Goal: Task Accomplishment & Management: Manage account settings

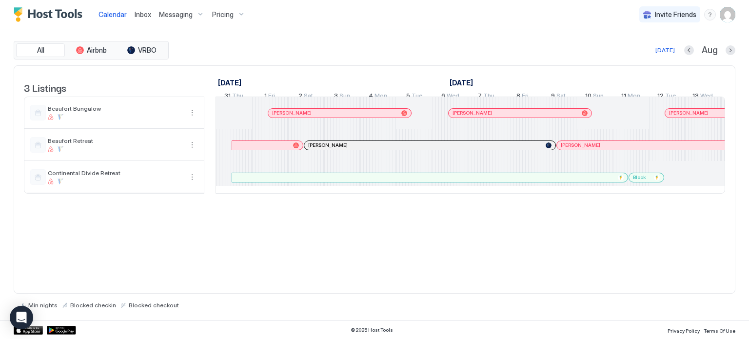
scroll to position [0, 542]
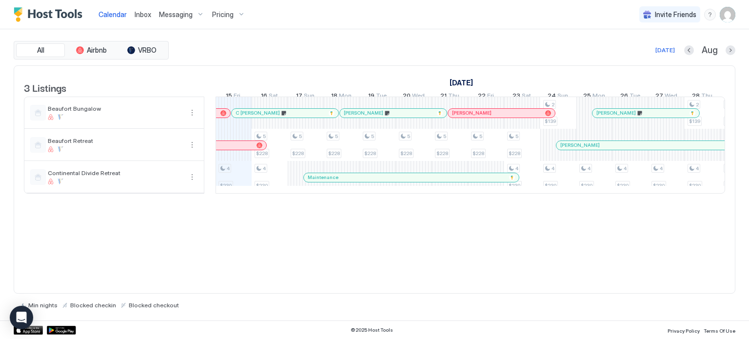
click at [224, 15] on span "Pricing" at bounding box center [222, 14] width 21 height 9
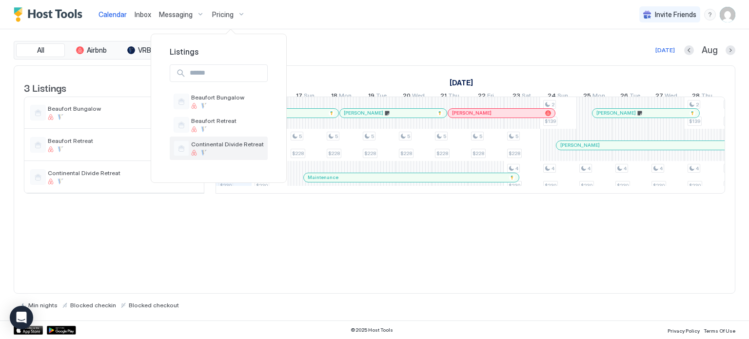
click at [224, 140] on span "Continental Divide Retreat" at bounding box center [227, 143] width 73 height 7
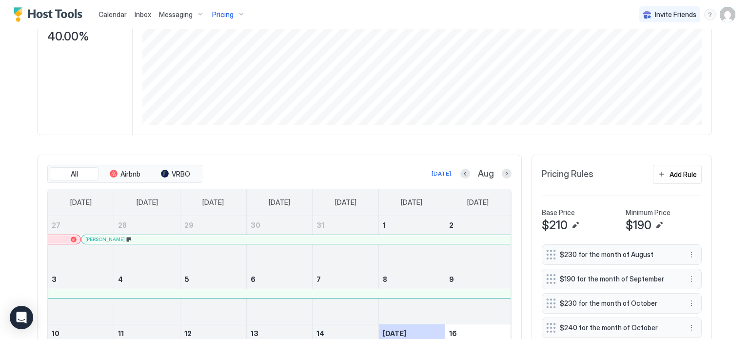
scroll to position [244, 0]
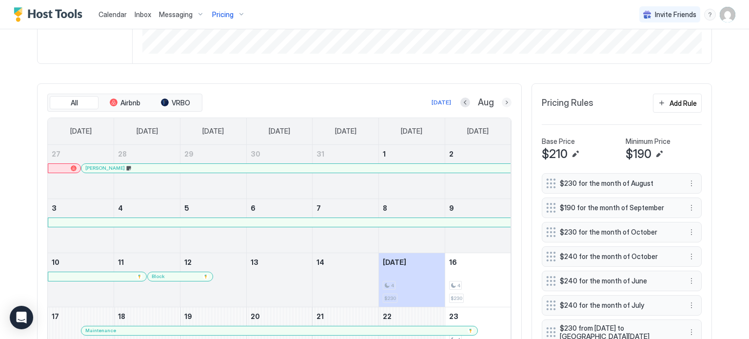
click at [503, 98] on button "Next month" at bounding box center [507, 103] width 10 height 10
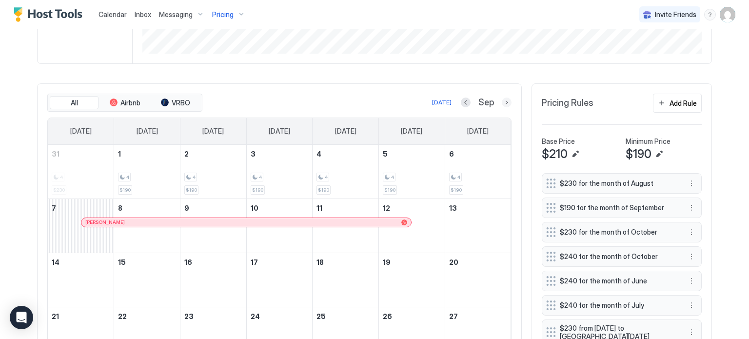
click at [504, 98] on button "Next month" at bounding box center [507, 103] width 10 height 10
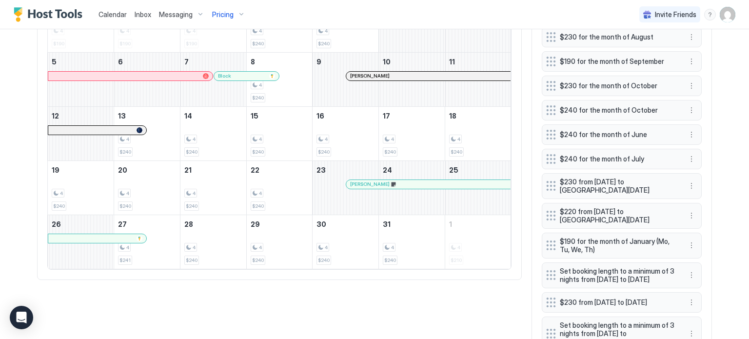
scroll to position [439, 0]
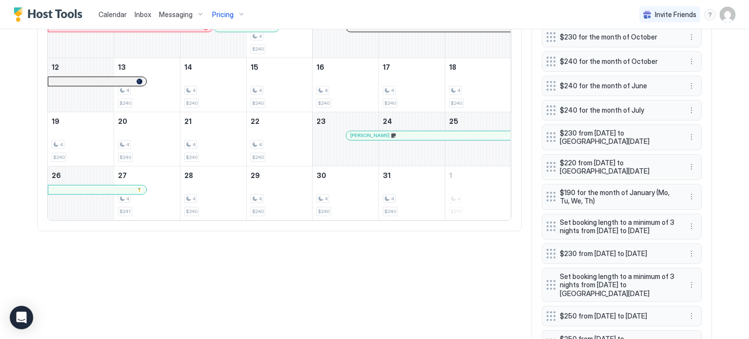
click at [450, 131] on div "[PERSON_NAME]" at bounding box center [428, 135] width 164 height 9
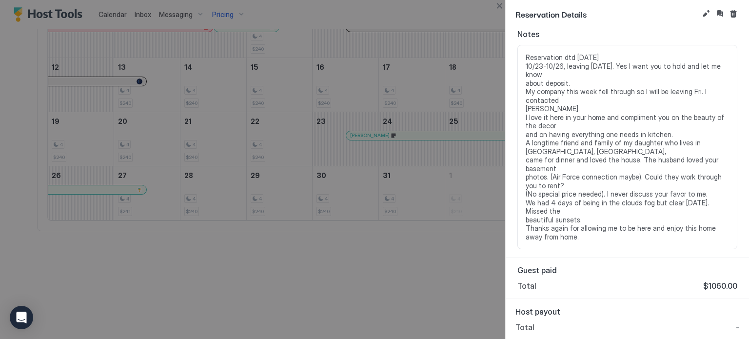
scroll to position [202, 0]
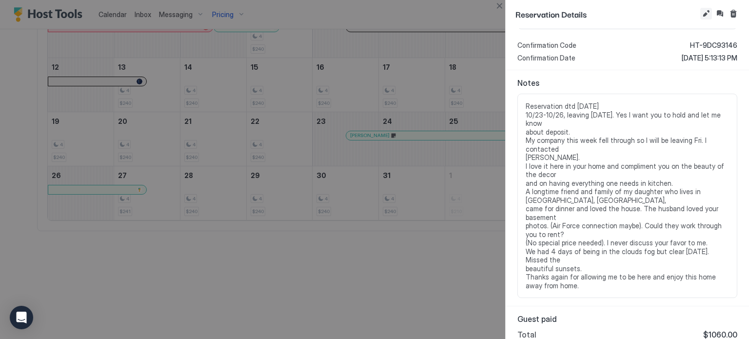
click at [705, 13] on button "Edit reservation" at bounding box center [706, 14] width 12 height 12
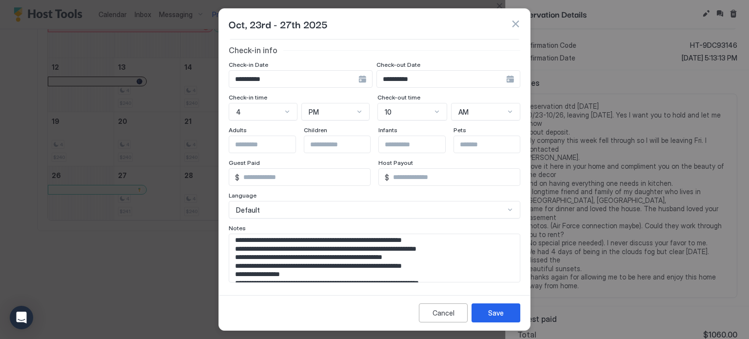
scroll to position [79, 0]
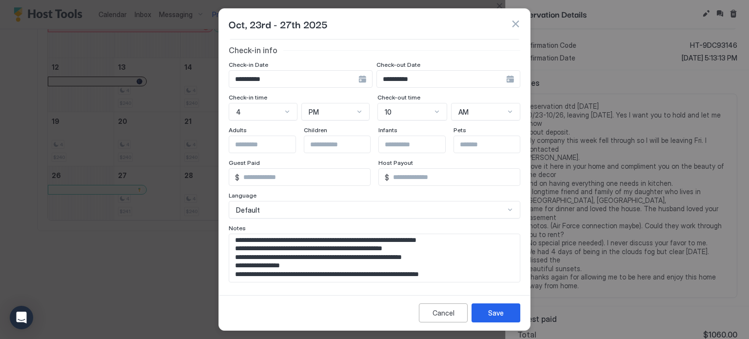
click at [533, 261] on div at bounding box center [374, 169] width 749 height 339
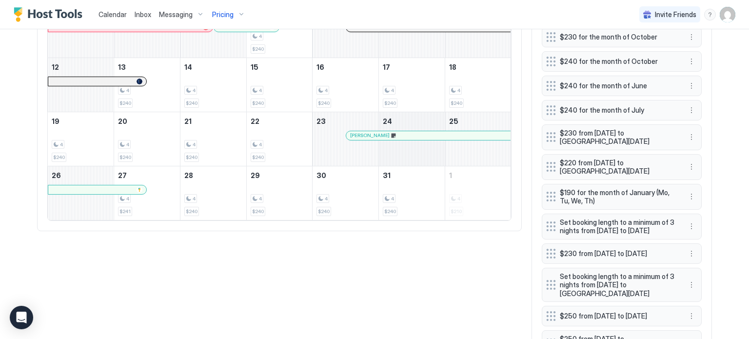
click at [385, 128] on div "October 24, 2025" at bounding box center [412, 139] width 66 height 54
click at [392, 132] on div "[PERSON_NAME]" at bounding box center [428, 135] width 157 height 6
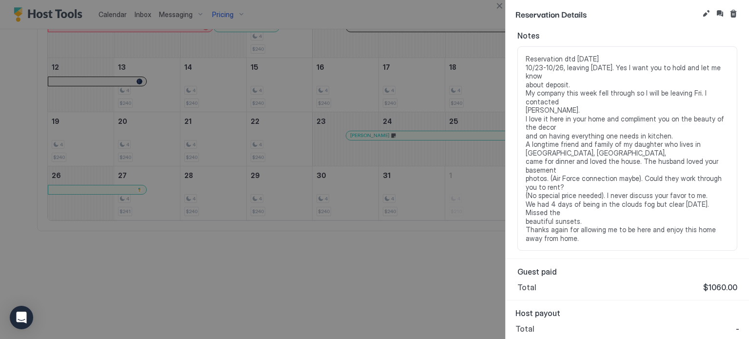
scroll to position [251, 0]
click at [706, 11] on button "Edit reservation" at bounding box center [706, 14] width 12 height 12
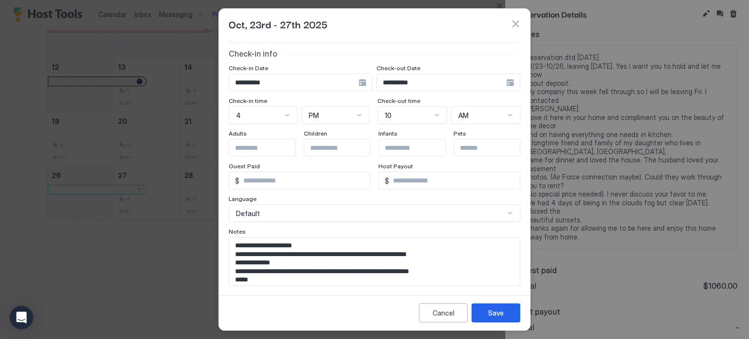
scroll to position [107, 0]
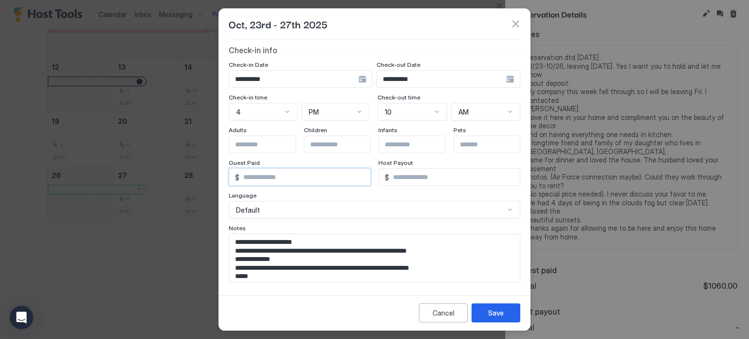
click at [264, 177] on input "****" at bounding box center [304, 177] width 131 height 17
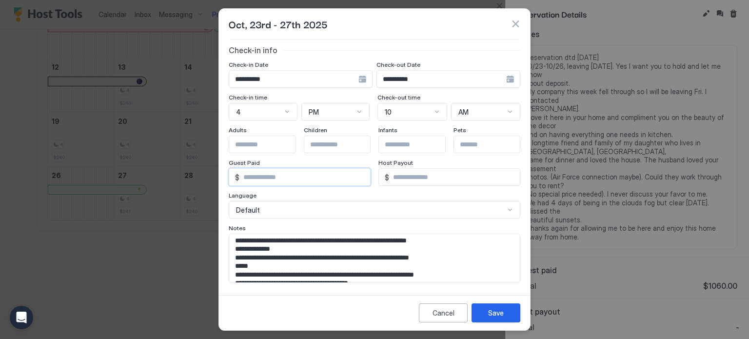
scroll to position [0, 0]
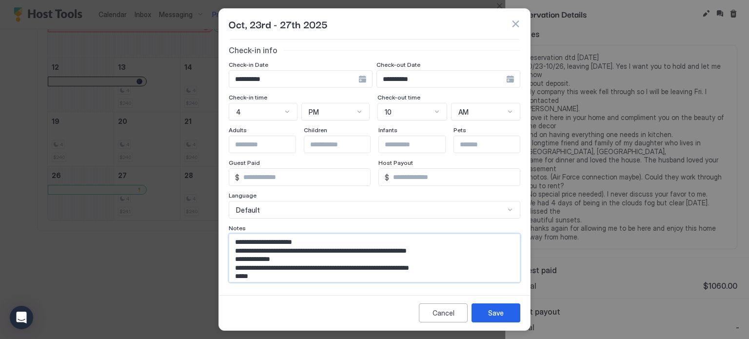
click at [235, 238] on textarea "**********" at bounding box center [371, 258] width 284 height 48
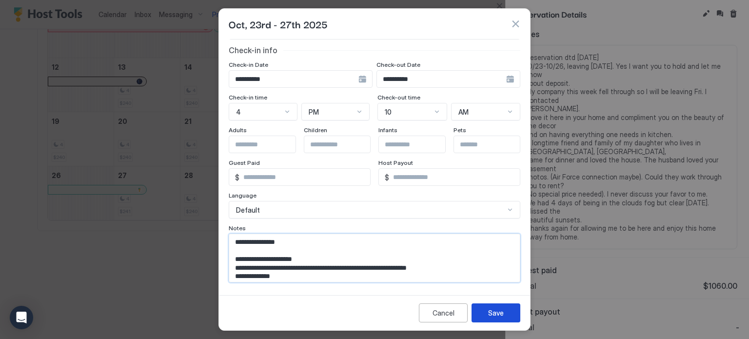
type textarea "**********"
click at [495, 306] on button "Save" at bounding box center [496, 312] width 49 height 19
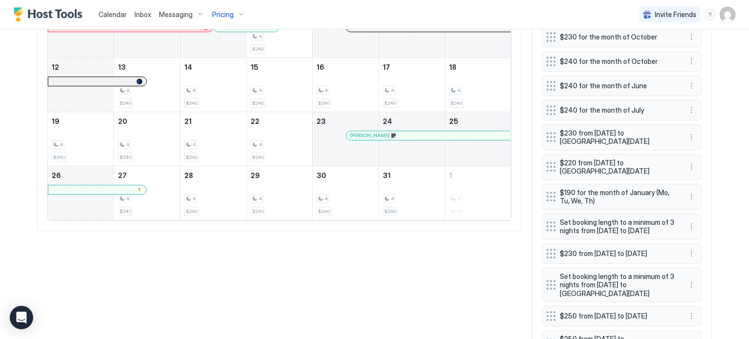
click at [380, 132] on div "[PERSON_NAME]" at bounding box center [428, 135] width 157 height 6
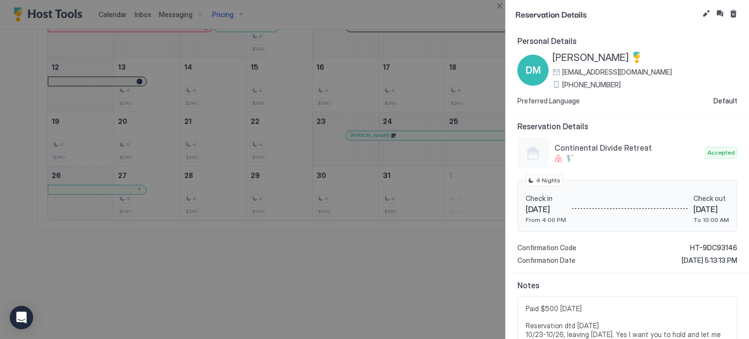
click at [638, 68] on div "[PERSON_NAME] [EMAIL_ADDRESS][DOMAIN_NAME] [PHONE_NUMBER]" at bounding box center [627, 70] width 220 height 37
drag, startPoint x: 638, startPoint y: 68, endPoint x: 566, endPoint y: 73, distance: 71.8
click at [566, 73] on div "[PERSON_NAME] [EMAIL_ADDRESS][DOMAIN_NAME] [PHONE_NUMBER]" at bounding box center [627, 70] width 220 height 37
copy div "[EMAIL_ADDRESS][DOMAIN_NAME]"
